Goal: Task Accomplishment & Management: Use online tool/utility

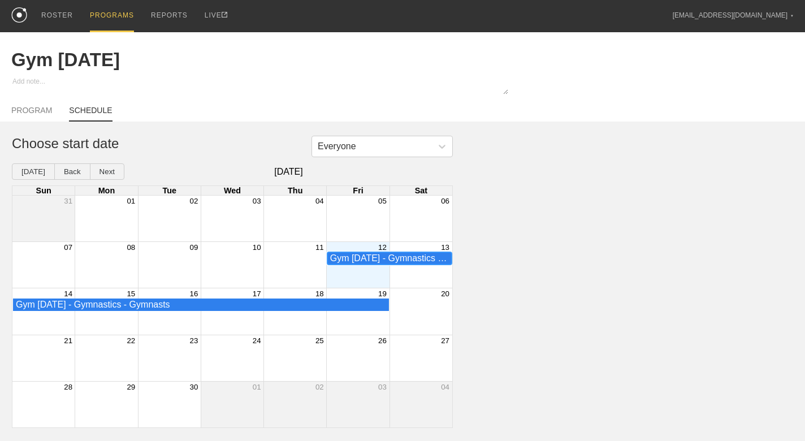
click at [425, 259] on div "Gym [DATE] - Gymnastics - Gymnasts" at bounding box center [389, 258] width 119 height 10
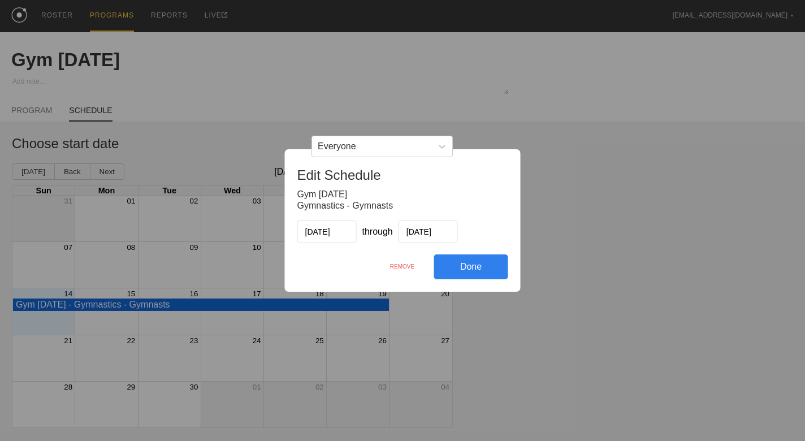
click at [405, 265] on div "REMOVE" at bounding box center [402, 266] width 63 height 24
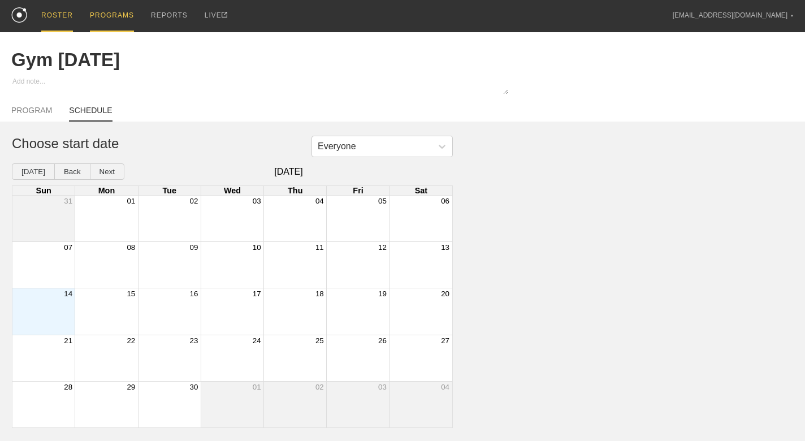
click at [71, 14] on div "ROSTER" at bounding box center [57, 16] width 32 height 32
type textarea "x"
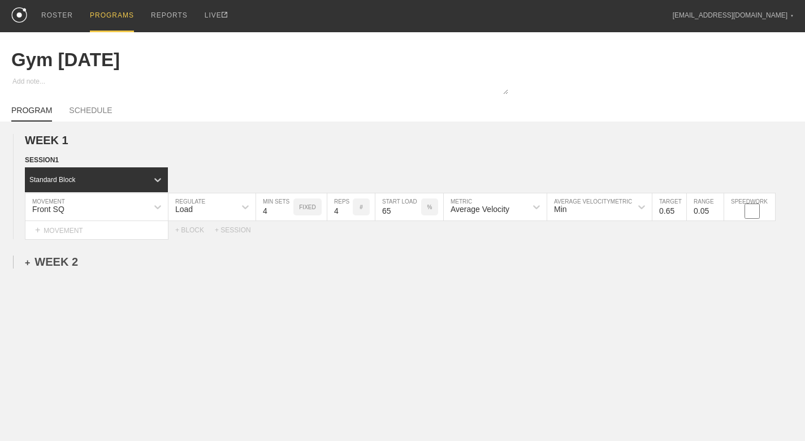
click at [71, 266] on div "+ WEEK 2" at bounding box center [51, 261] width 53 height 13
click at [64, 273] on div "+ SESSION 1" at bounding box center [47, 273] width 44 height 10
click at [64, 292] on div "+ BLOCK" at bounding box center [96, 294] width 142 height 18
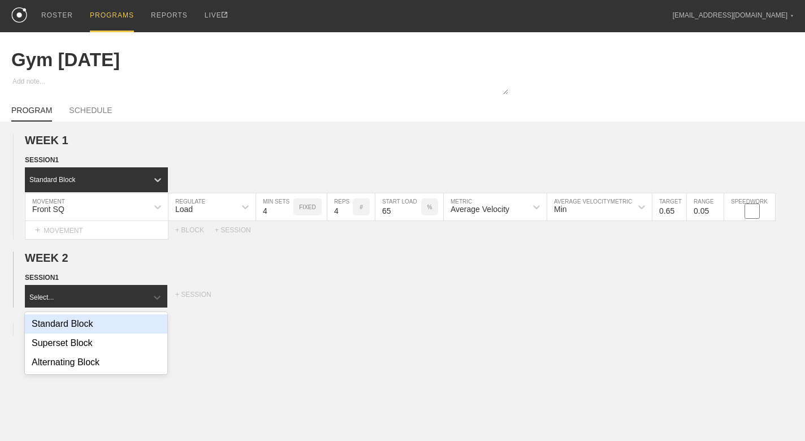
click at [123, 321] on div "Standard Block" at bounding box center [96, 323] width 142 height 19
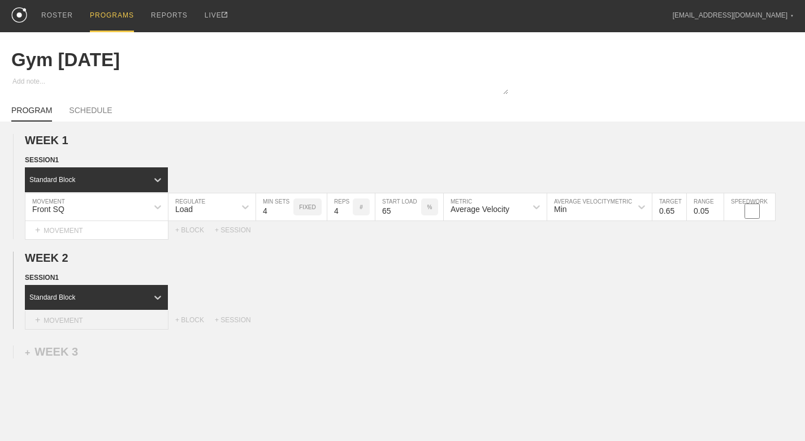
click at [124, 320] on div "+ MOVEMENT" at bounding box center [97, 320] width 144 height 19
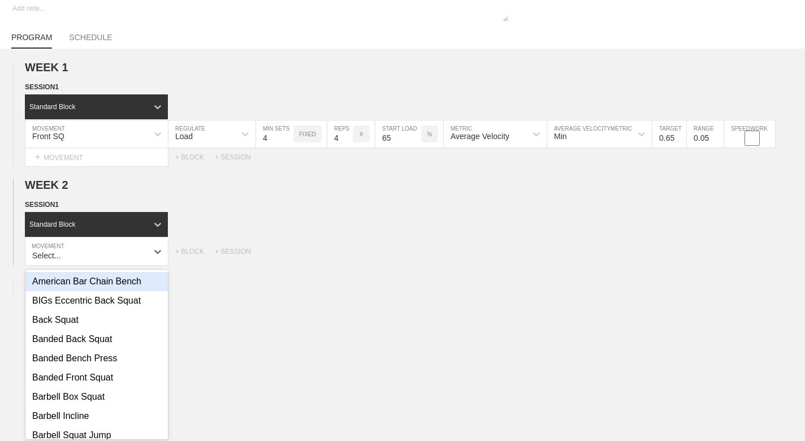
scroll to position [76, 0]
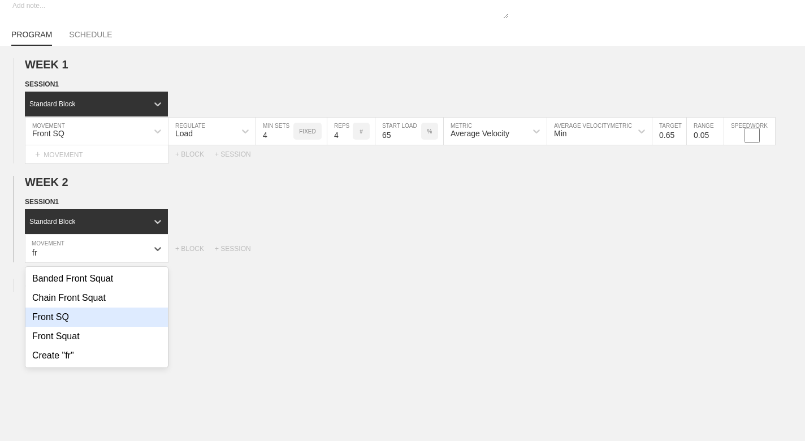
click at [101, 315] on div "Front SQ" at bounding box center [96, 316] width 142 height 19
type input "fr"
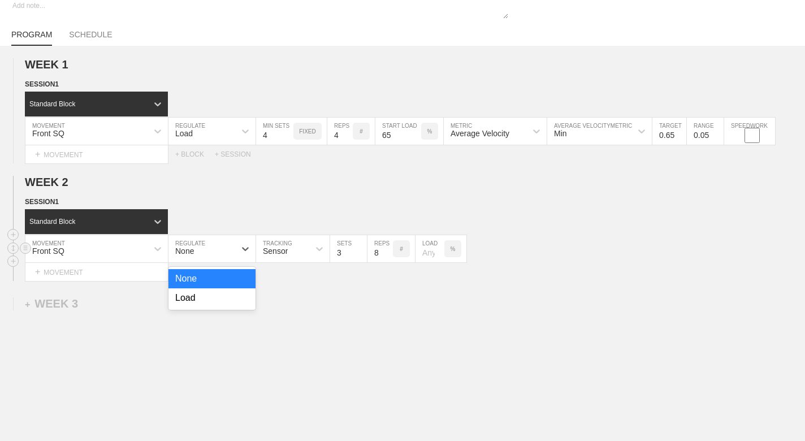
click at [219, 249] on div "None" at bounding box center [201, 248] width 67 height 19
click at [210, 297] on div "Load" at bounding box center [211, 297] width 87 height 19
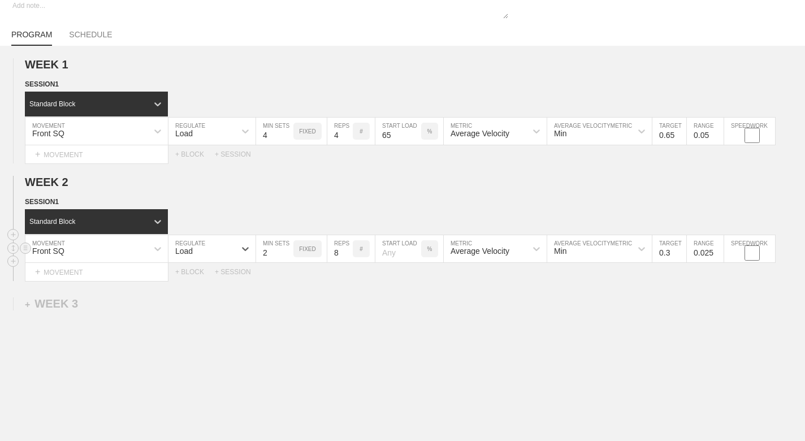
click at [288, 255] on input "2" at bounding box center [274, 248] width 37 height 27
click at [288, 247] on input "3" at bounding box center [274, 248] width 37 height 27
type input "4"
click at [288, 247] on input "4" at bounding box center [274, 248] width 37 height 27
click at [347, 255] on input "7" at bounding box center [339, 248] width 25 height 27
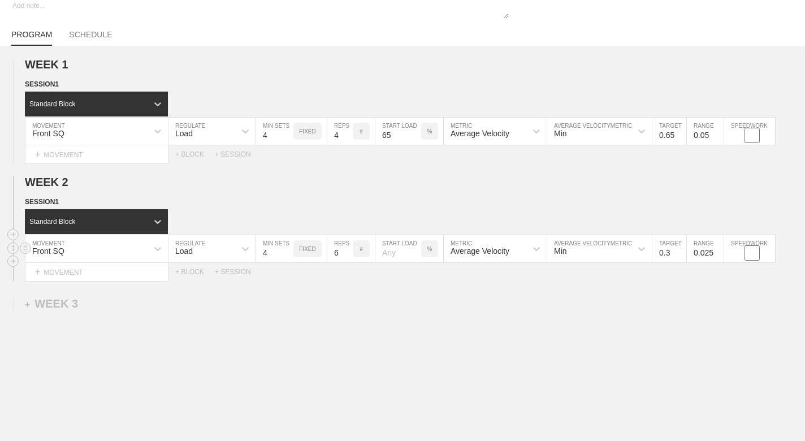
click at [347, 255] on input "6" at bounding box center [339, 248] width 25 height 27
click at [347, 255] on input "5" at bounding box center [339, 248] width 25 height 27
type input "4"
click at [347, 255] on input "4" at bounding box center [339, 248] width 25 height 27
click at [401, 250] on input "number" at bounding box center [398, 248] width 46 height 27
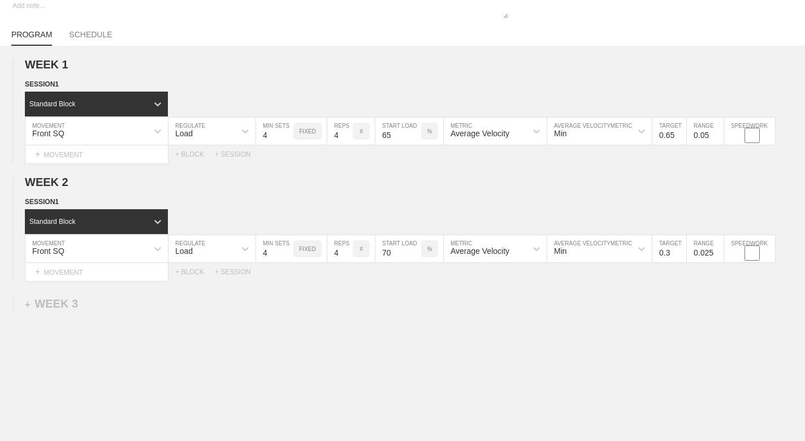
type input "70"
click at [464, 286] on div "WEEK 1 DUPLICATE DELETE SESSION 1 Standard Block DUPLICATE INSERT MOVEMENT AFTE…" at bounding box center [402, 263] width 805 height 434
click at [674, 253] on input "0.3" at bounding box center [669, 248] width 34 height 27
type input "0.6"
click at [711, 253] on input "0.025" at bounding box center [704, 248] width 37 height 27
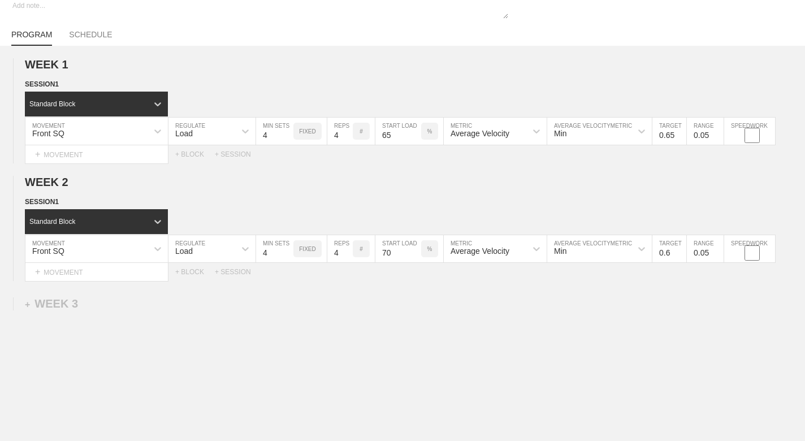
type input "0.05"
click at [738, 323] on div "WEEK 1 DUPLICATE DELETE SESSION 1 Standard Block DUPLICATE INSERT MOVEMENT AFTE…" at bounding box center [402, 263] width 805 height 434
click at [106, 37] on link "SCHEDULE" at bounding box center [90, 38] width 43 height 16
type textarea "x"
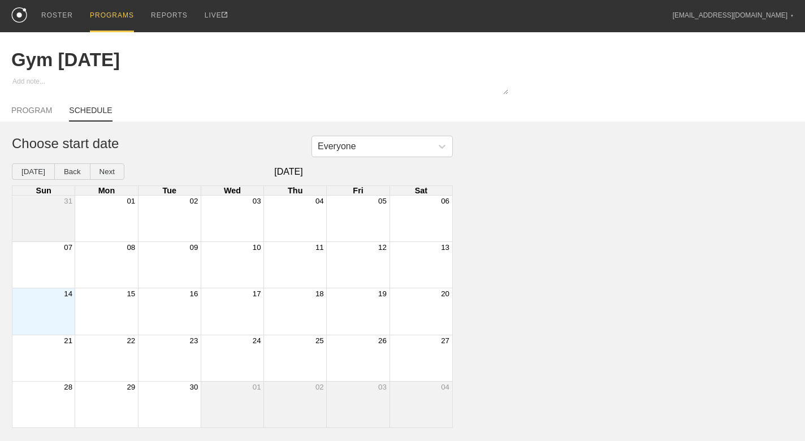
click at [112, 317] on div "Month View" at bounding box center [106, 311] width 63 height 46
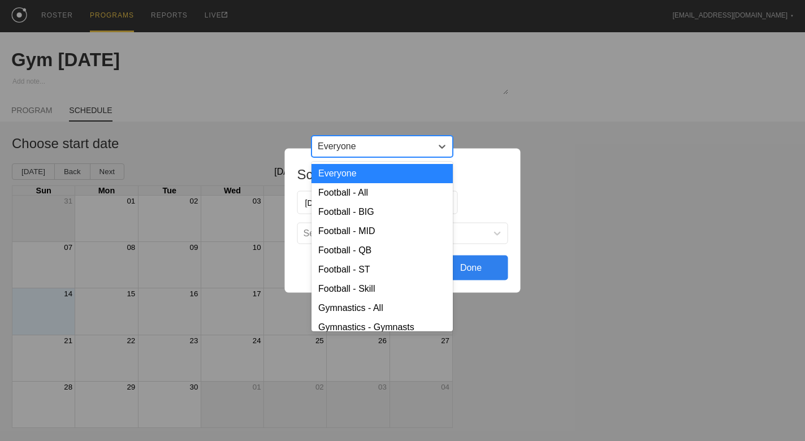
click at [420, 150] on div "Everyone" at bounding box center [372, 146] width 120 height 17
click at [406, 170] on div "Everyone" at bounding box center [381, 173] width 141 height 19
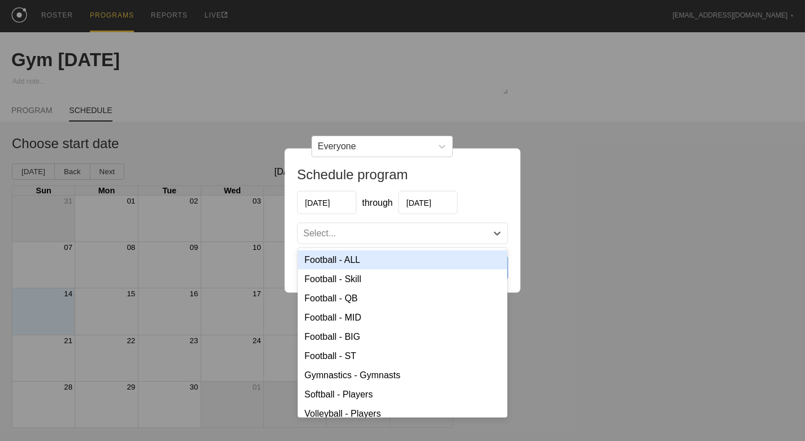
click at [389, 232] on div "Select..." at bounding box center [392, 233] width 189 height 11
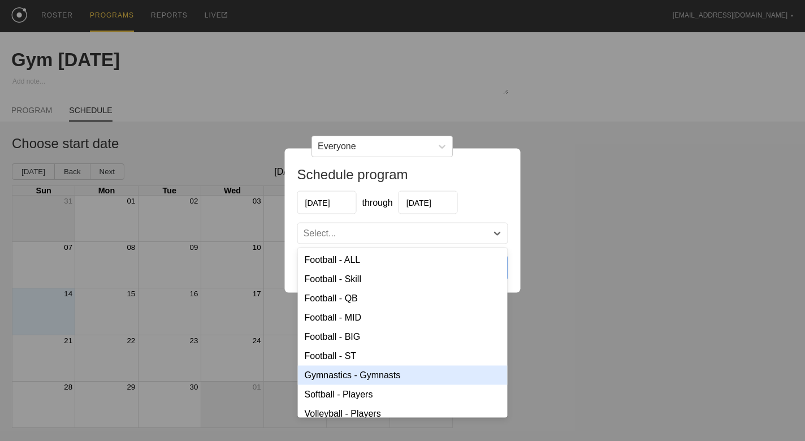
click at [381, 377] on div "Gymnastics - Gymnasts" at bounding box center [403, 375] width 210 height 19
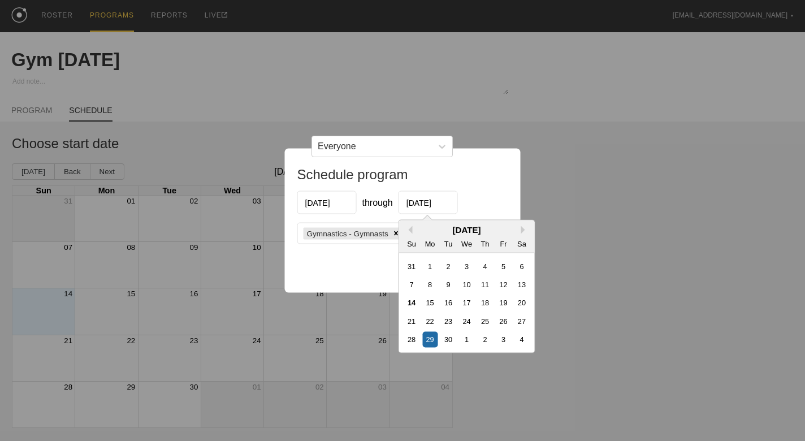
click at [425, 201] on input "[DATE]" at bounding box center [427, 202] width 59 height 23
click at [450, 301] on div "16" at bounding box center [447, 302] width 15 height 15
type input "[DATE]"
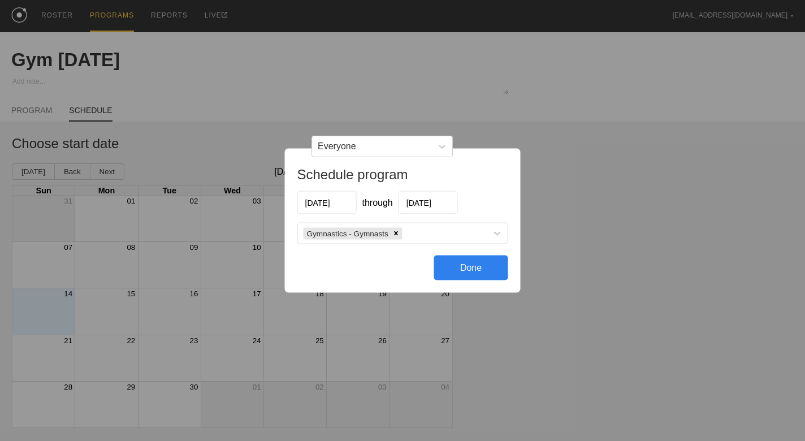
click at [473, 262] on div "Done" at bounding box center [471, 267] width 74 height 25
